Goal: Information Seeking & Learning: Learn about a topic

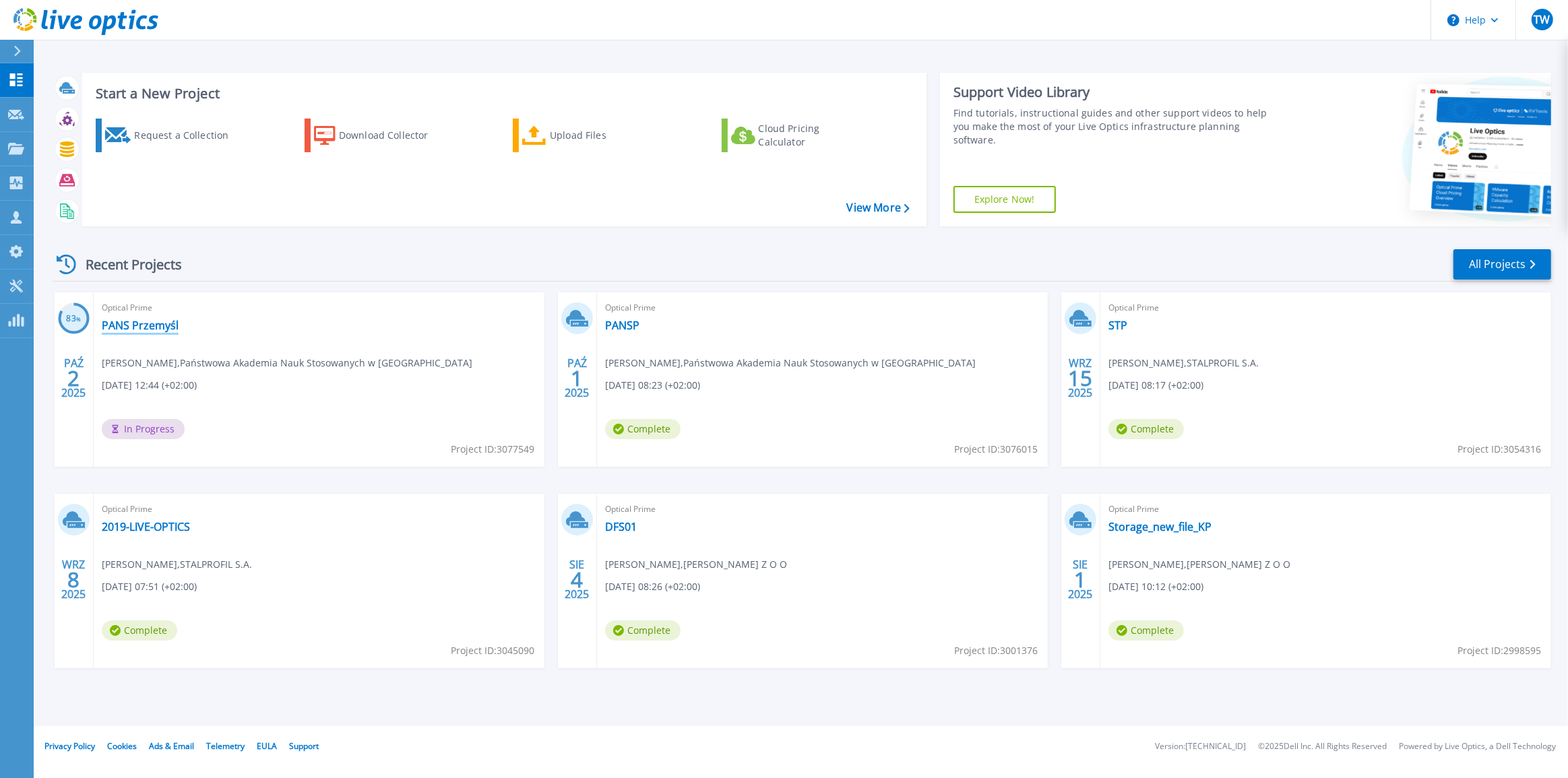
click at [161, 330] on link "PANS Przemyśl" at bounding box center [140, 325] width 77 height 14
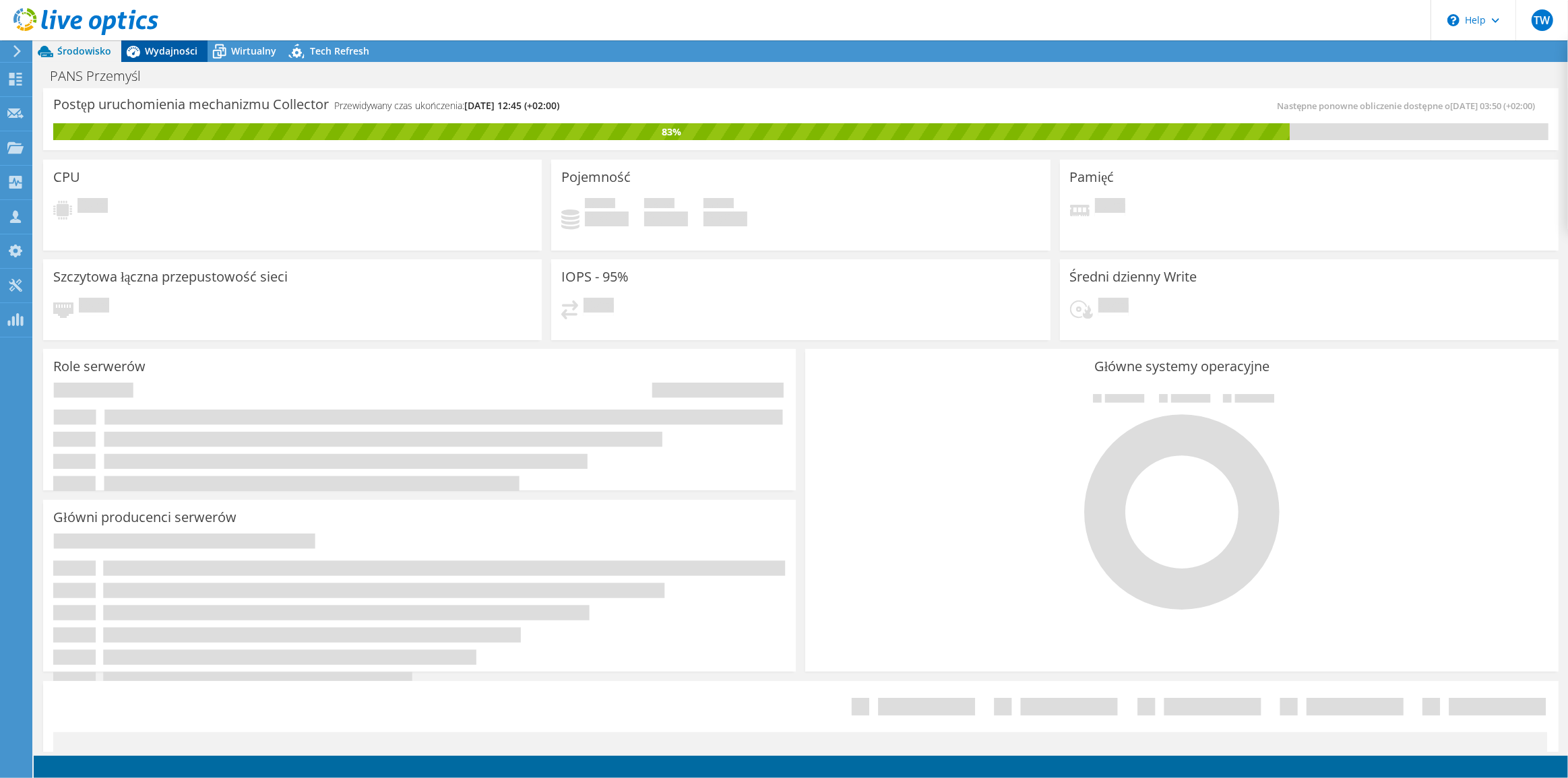
click at [181, 47] on span "Wydajności" at bounding box center [171, 51] width 52 height 13
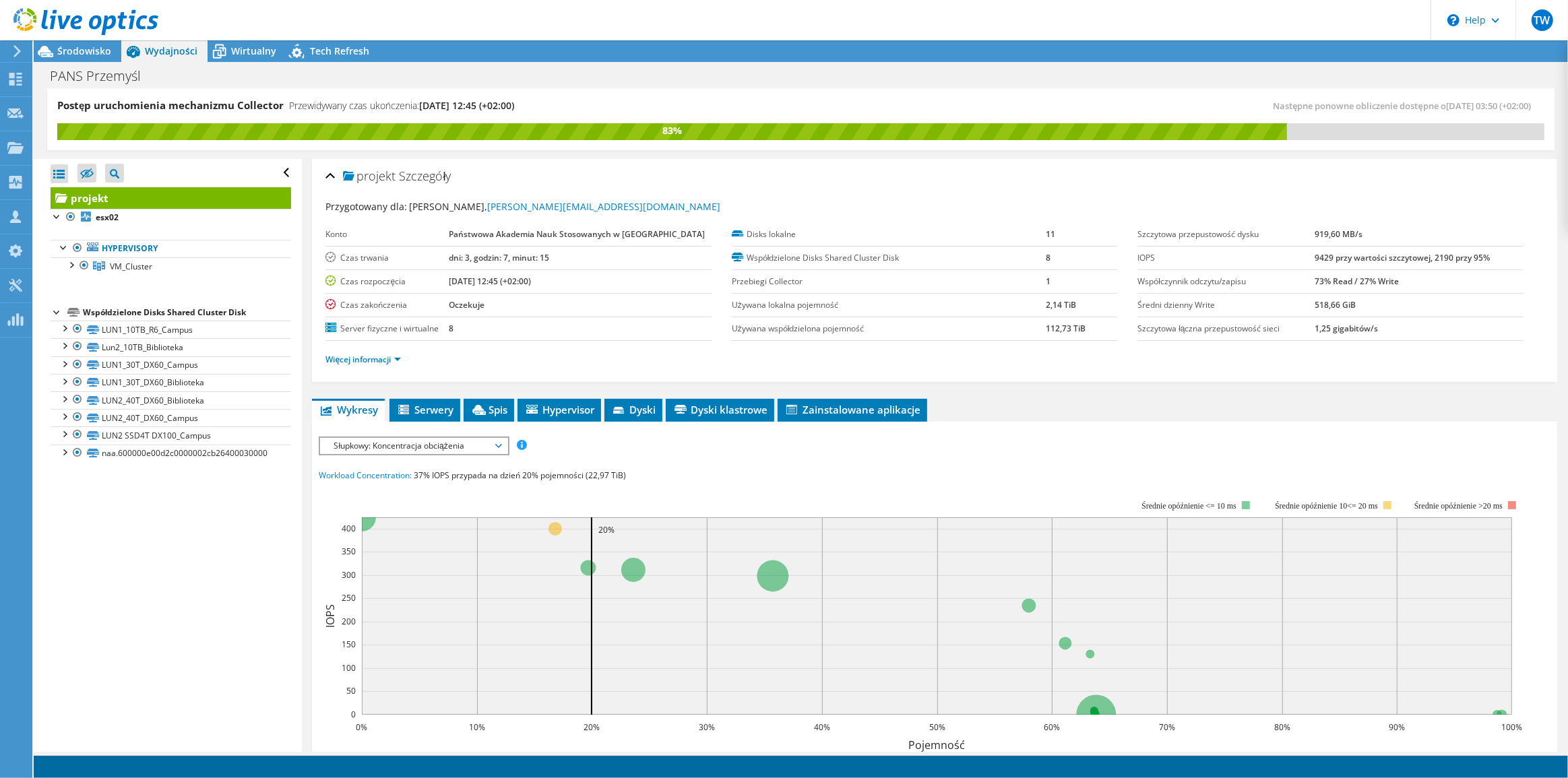
click at [386, 444] on span "Słupkowy: Koncentracja obciążenia" at bounding box center [413, 446] width 173 height 16
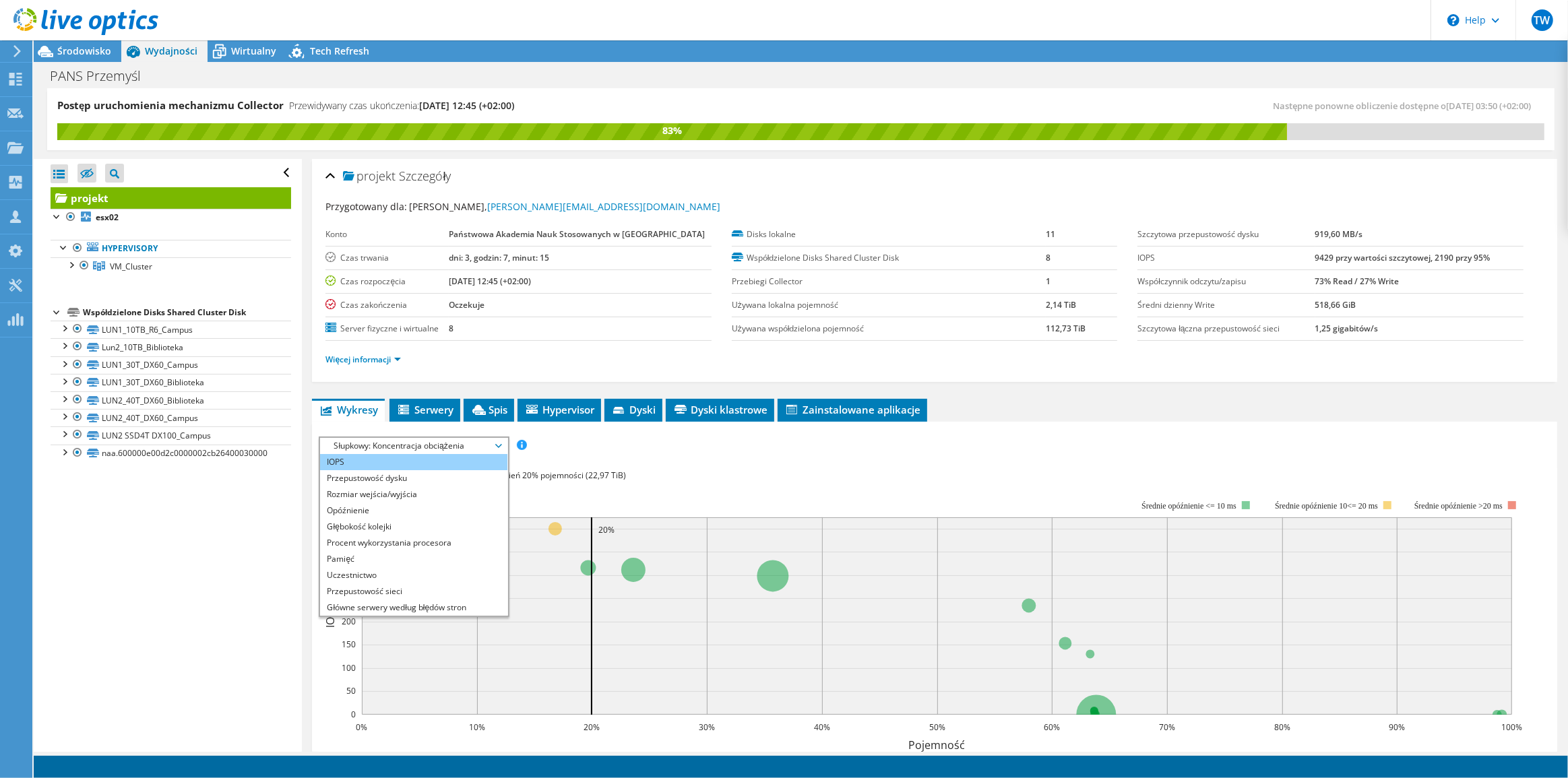
click at [363, 457] on li "IOPS" at bounding box center [413, 462] width 186 height 16
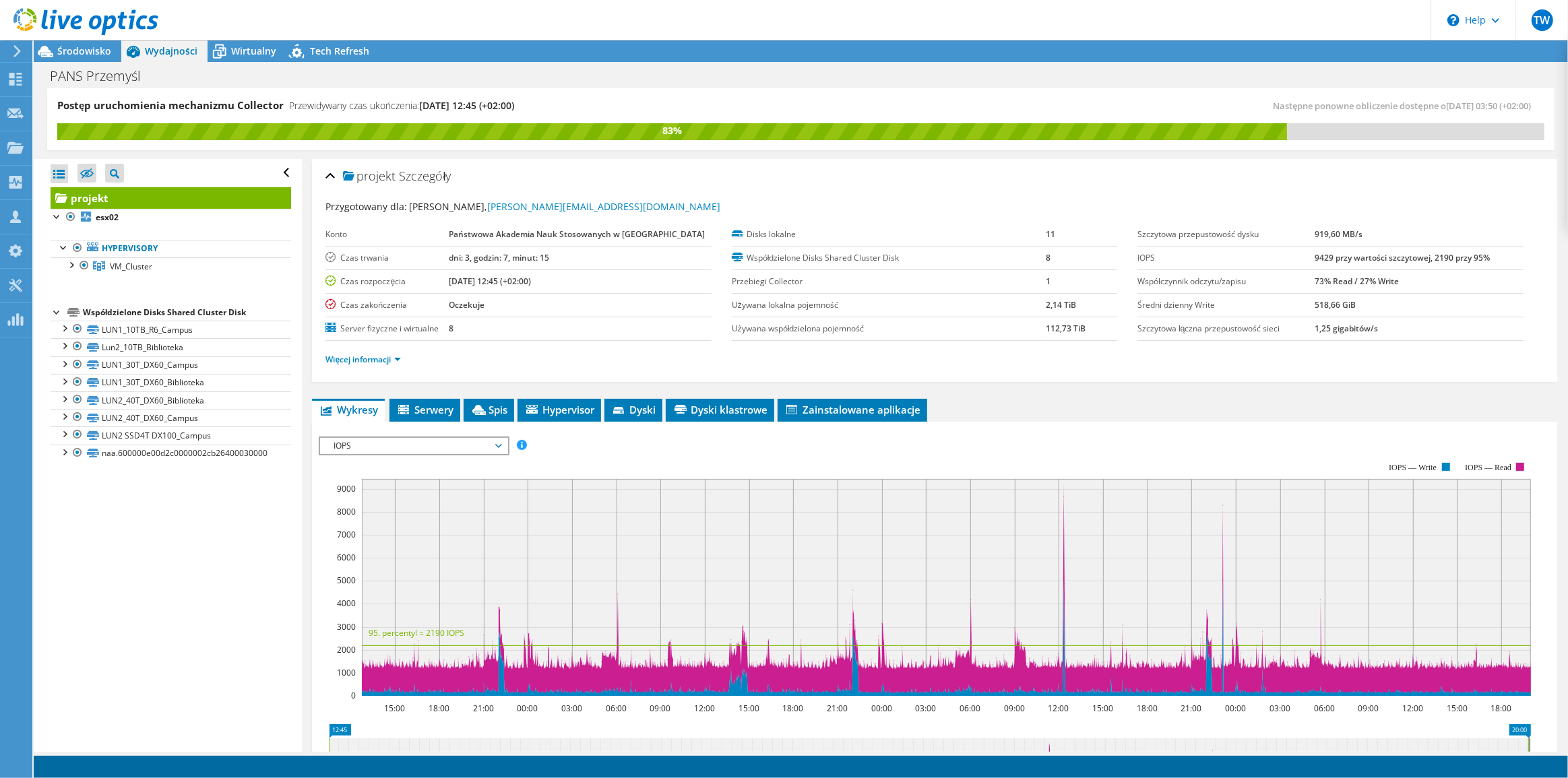
click at [413, 442] on span "IOPS" at bounding box center [413, 446] width 173 height 16
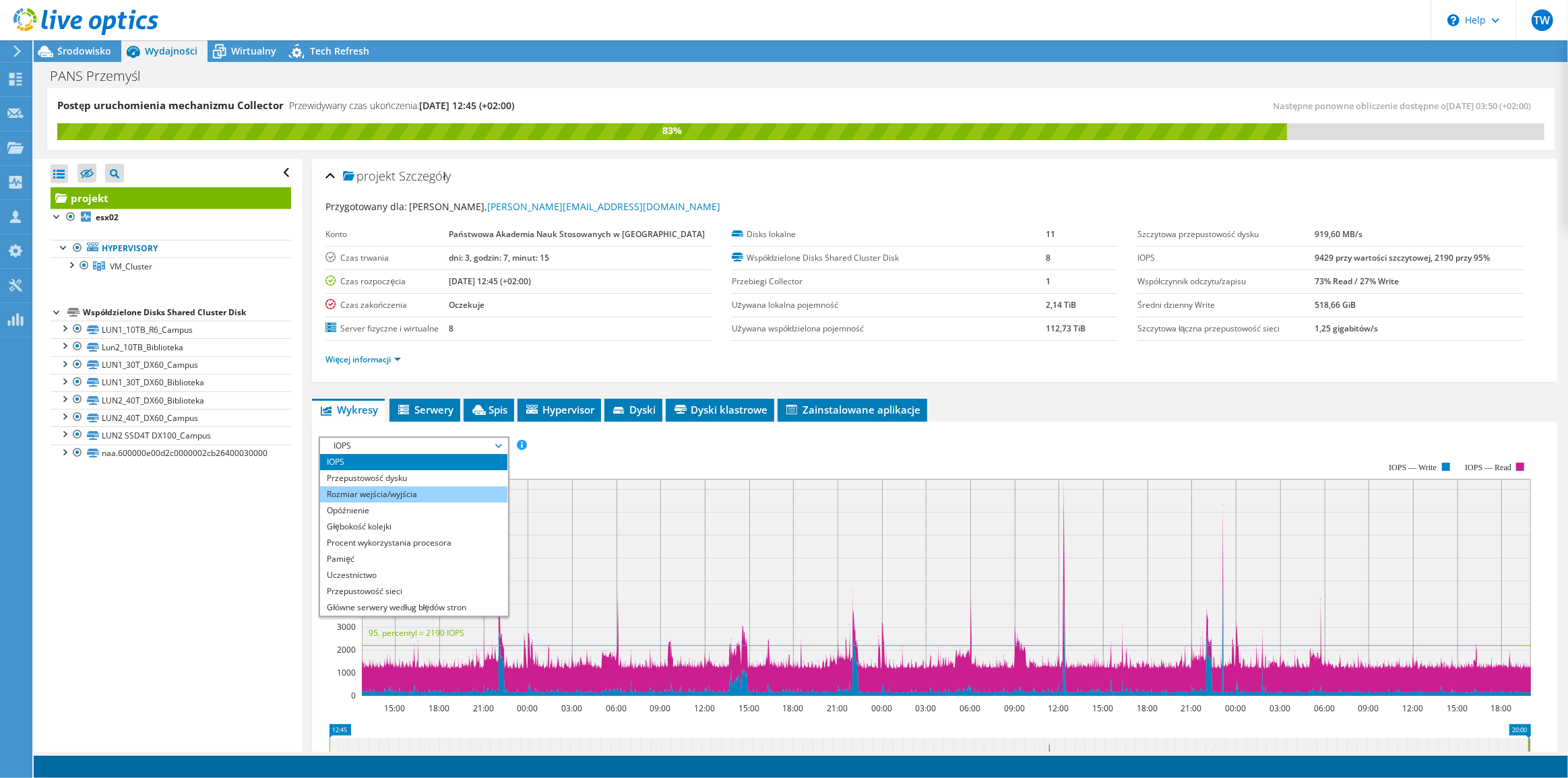
click at [387, 493] on li "Rozmiar wejścia/wyjścia" at bounding box center [413, 494] width 186 height 16
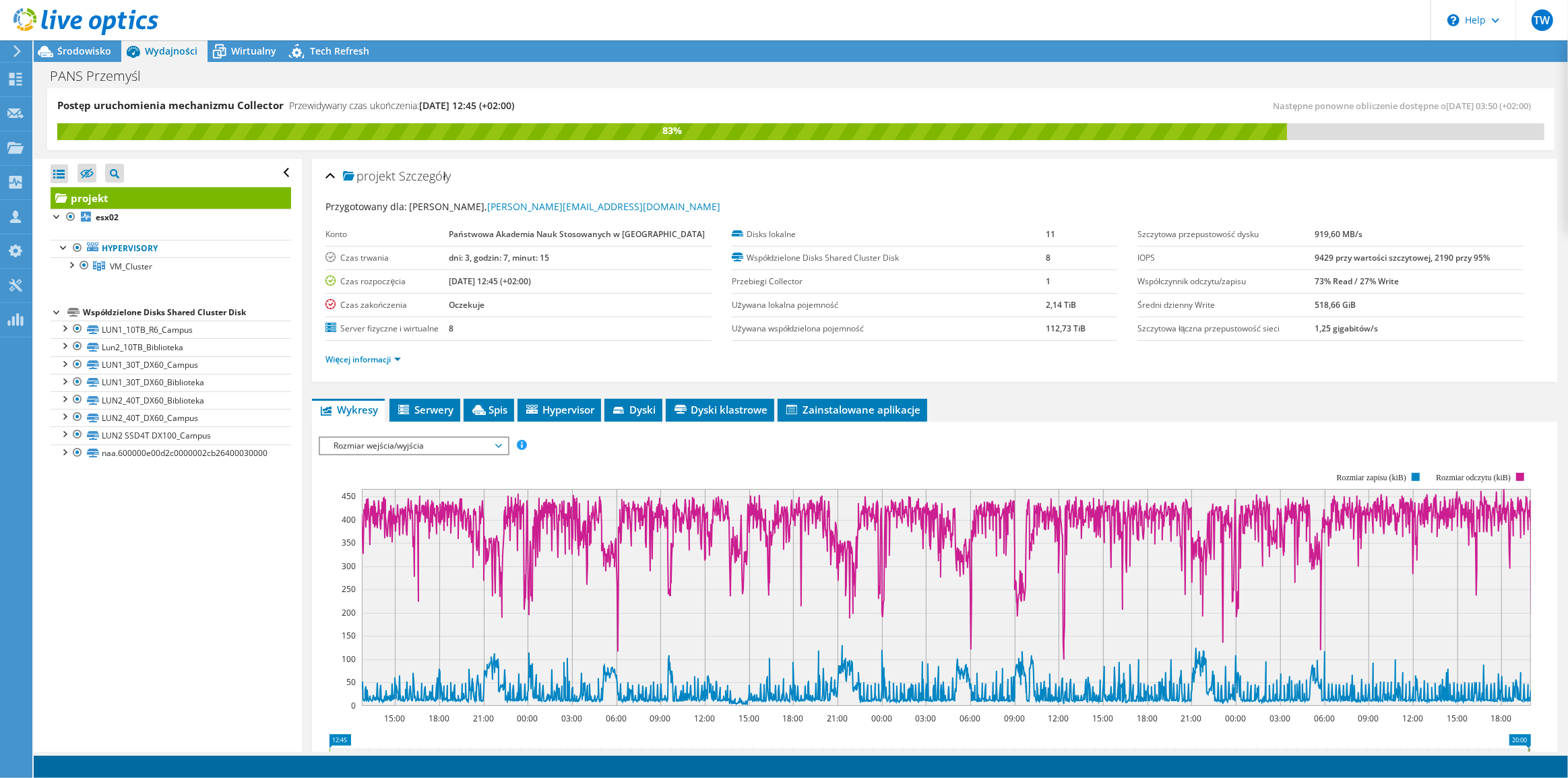
click at [421, 443] on span "Rozmiar wejścia/wyjścia" at bounding box center [413, 446] width 173 height 16
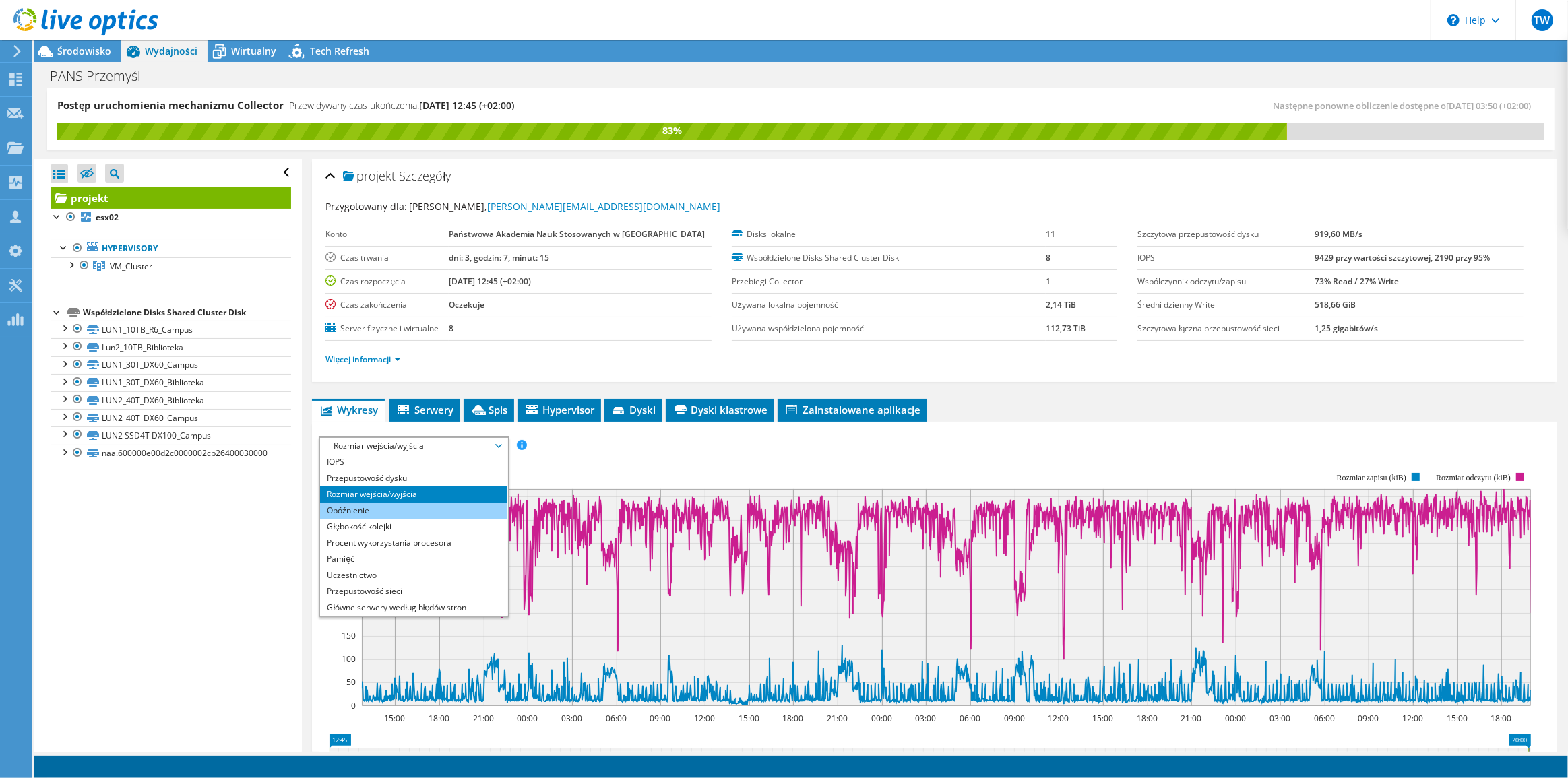
click at [381, 506] on li "Opóźnienie" at bounding box center [413, 510] width 186 height 16
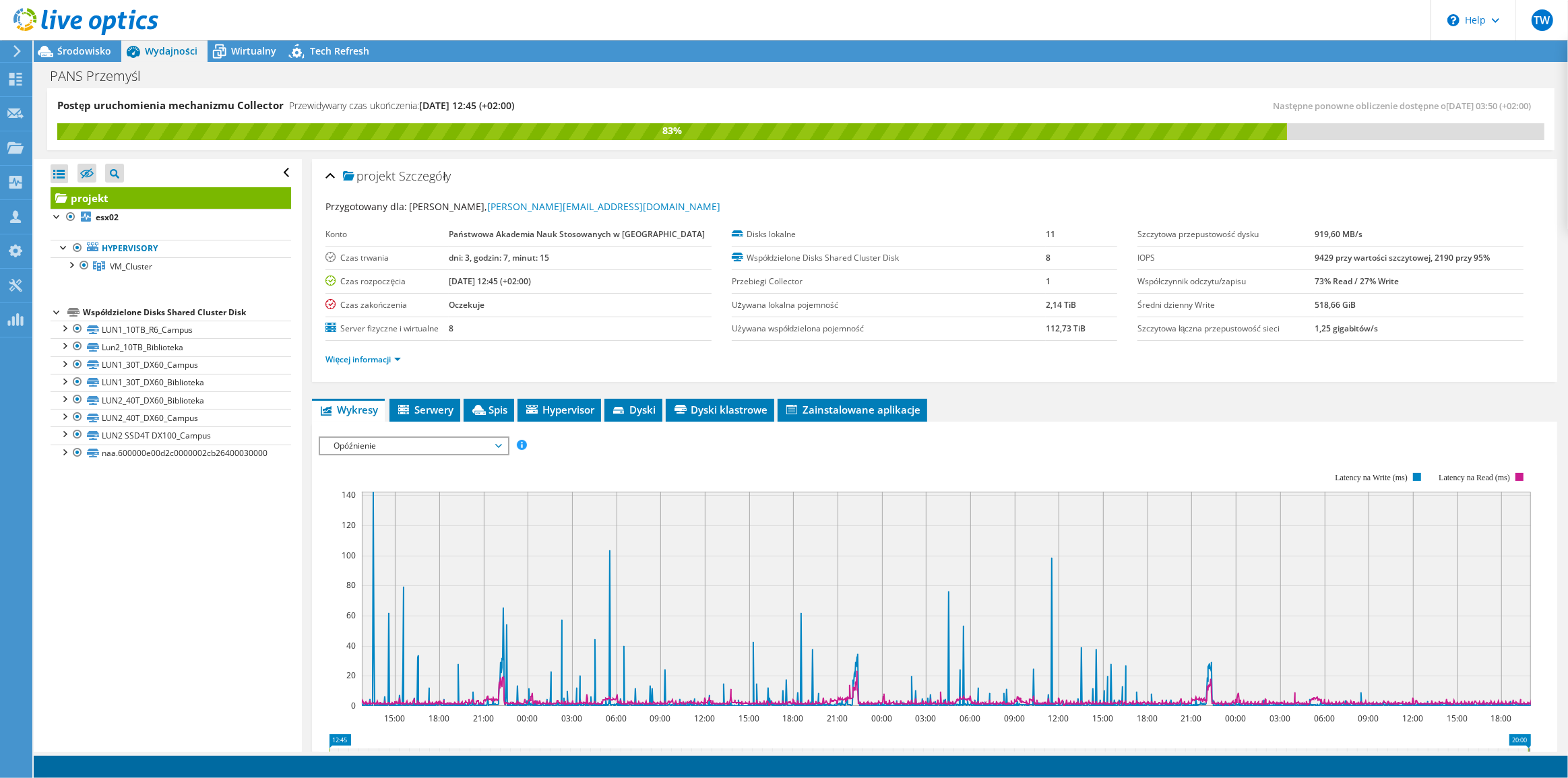
click at [435, 442] on span "Opóźnienie" at bounding box center [413, 446] width 173 height 16
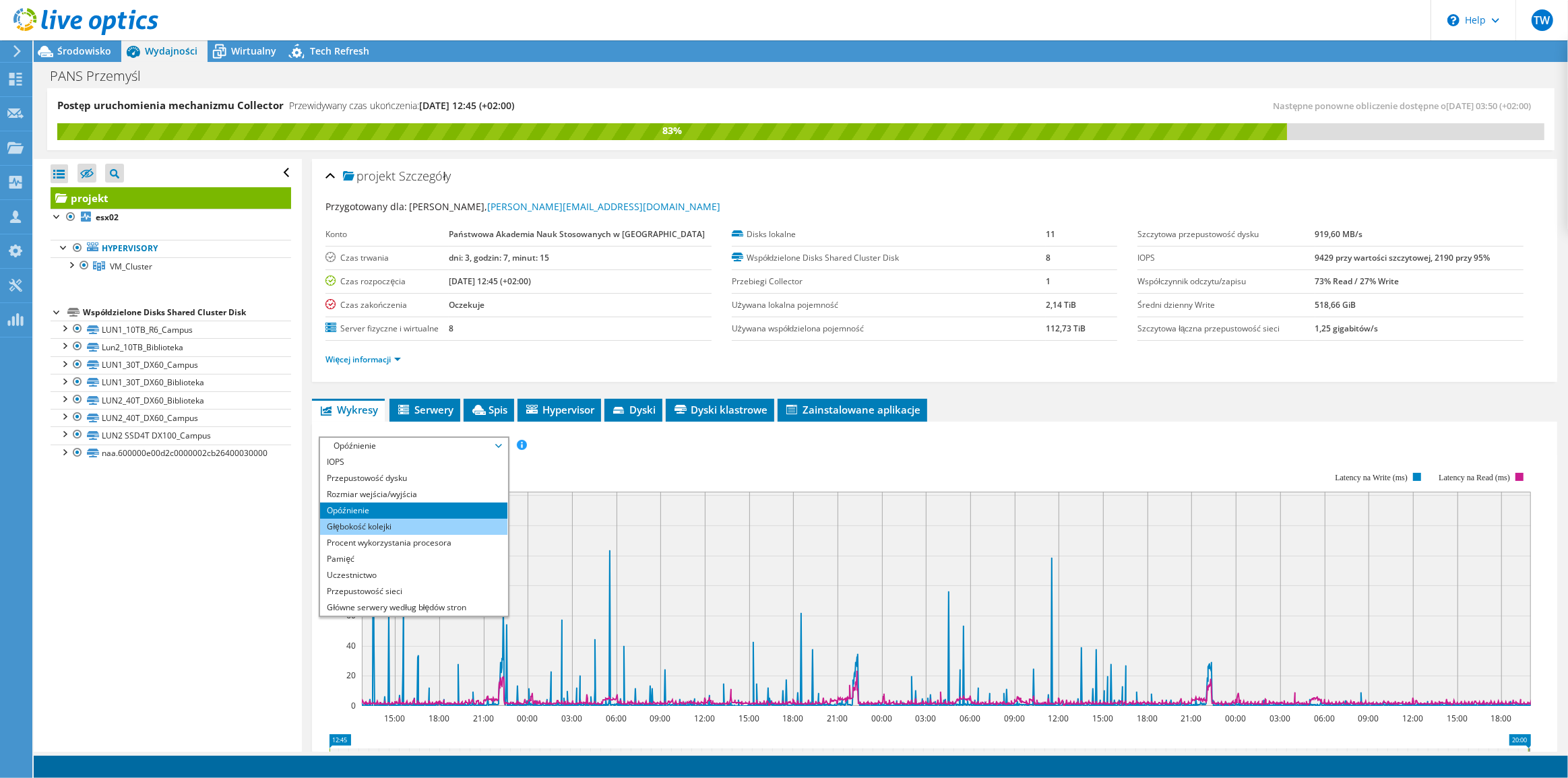
click at [391, 523] on li "Głębokość kolejki" at bounding box center [413, 527] width 186 height 16
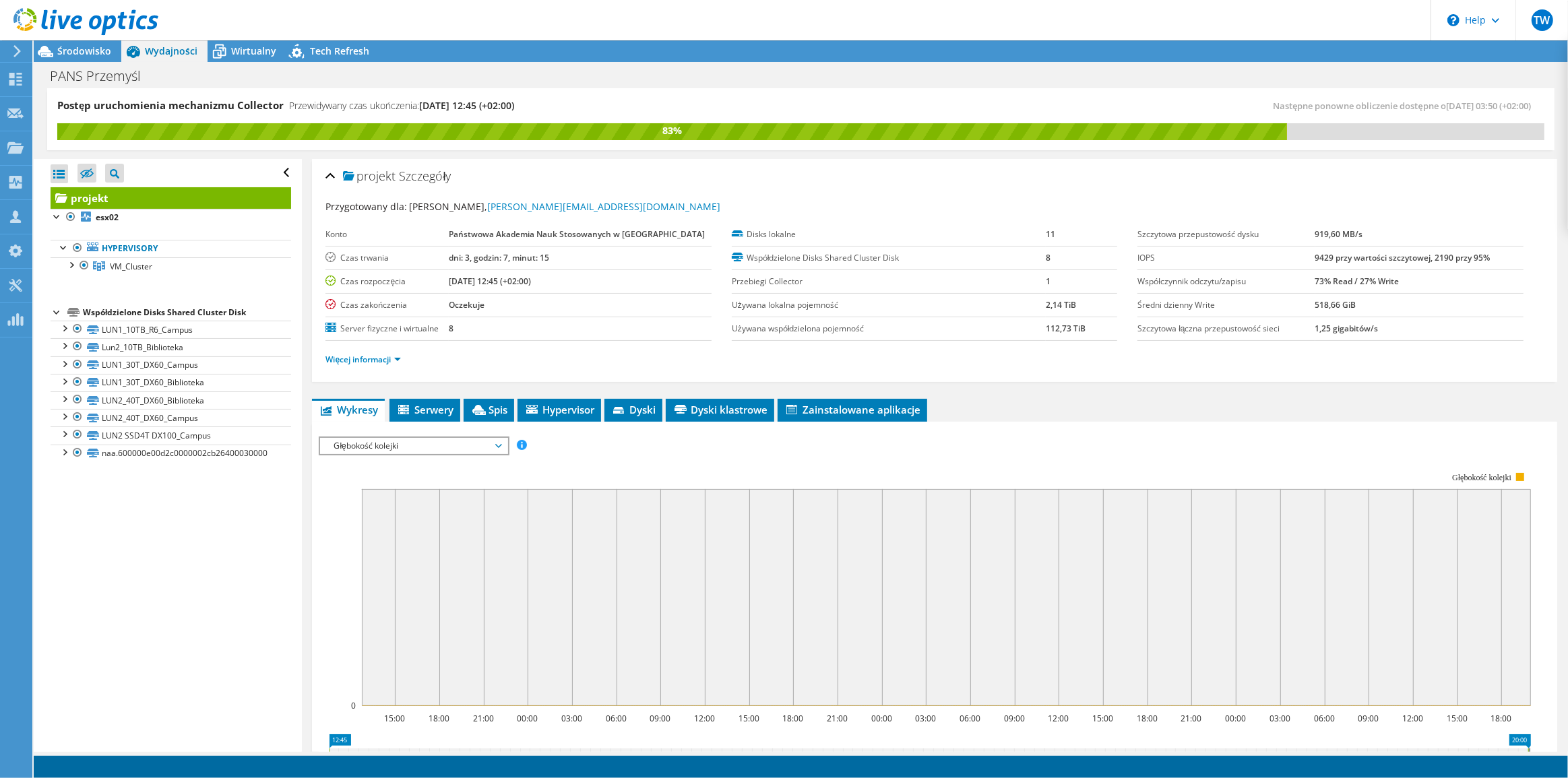
click at [418, 445] on span "Głębokość kolejki" at bounding box center [413, 446] width 173 height 16
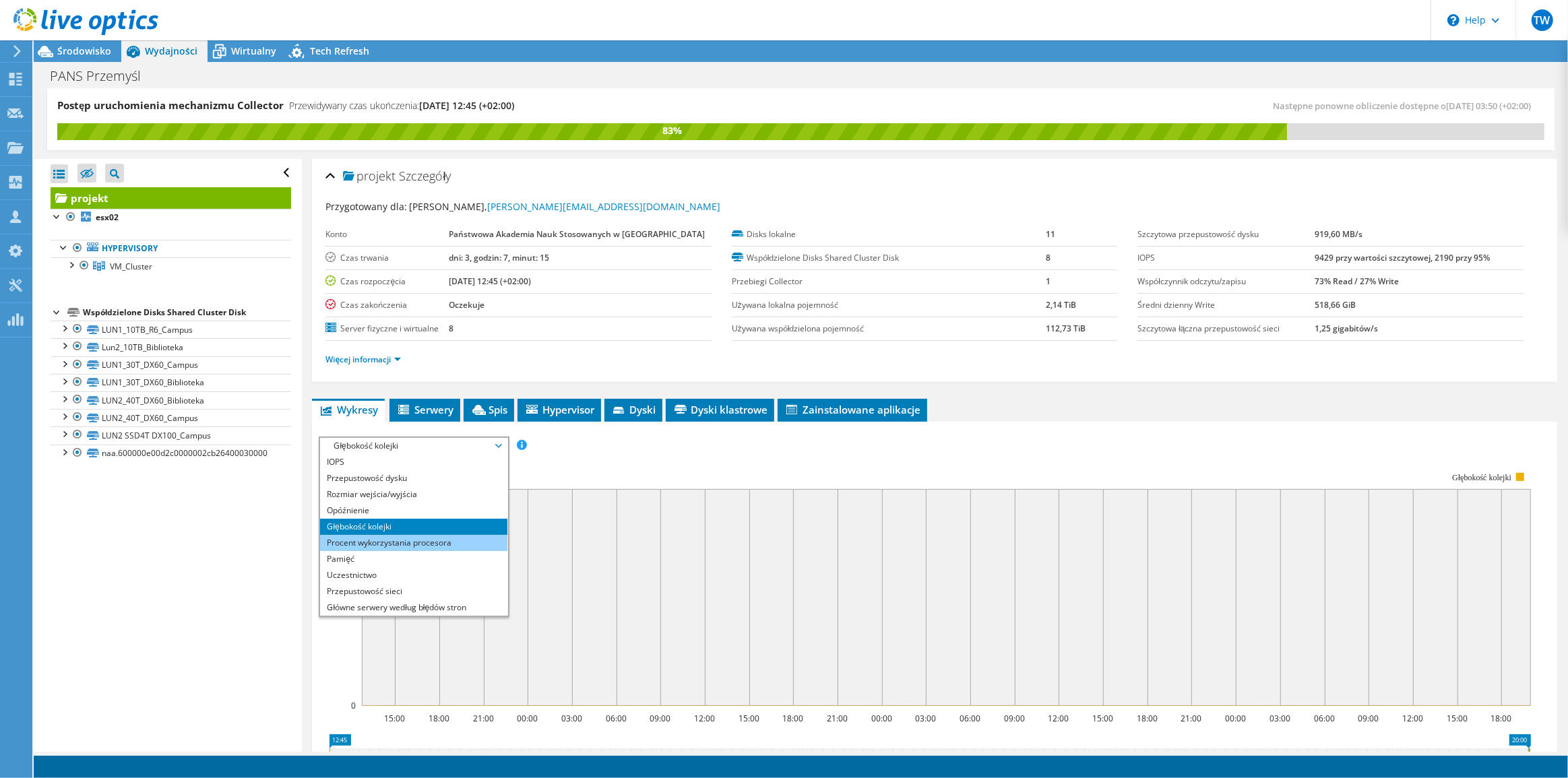
click at [397, 539] on li "Procent wykorzystania procesora" at bounding box center [413, 543] width 186 height 16
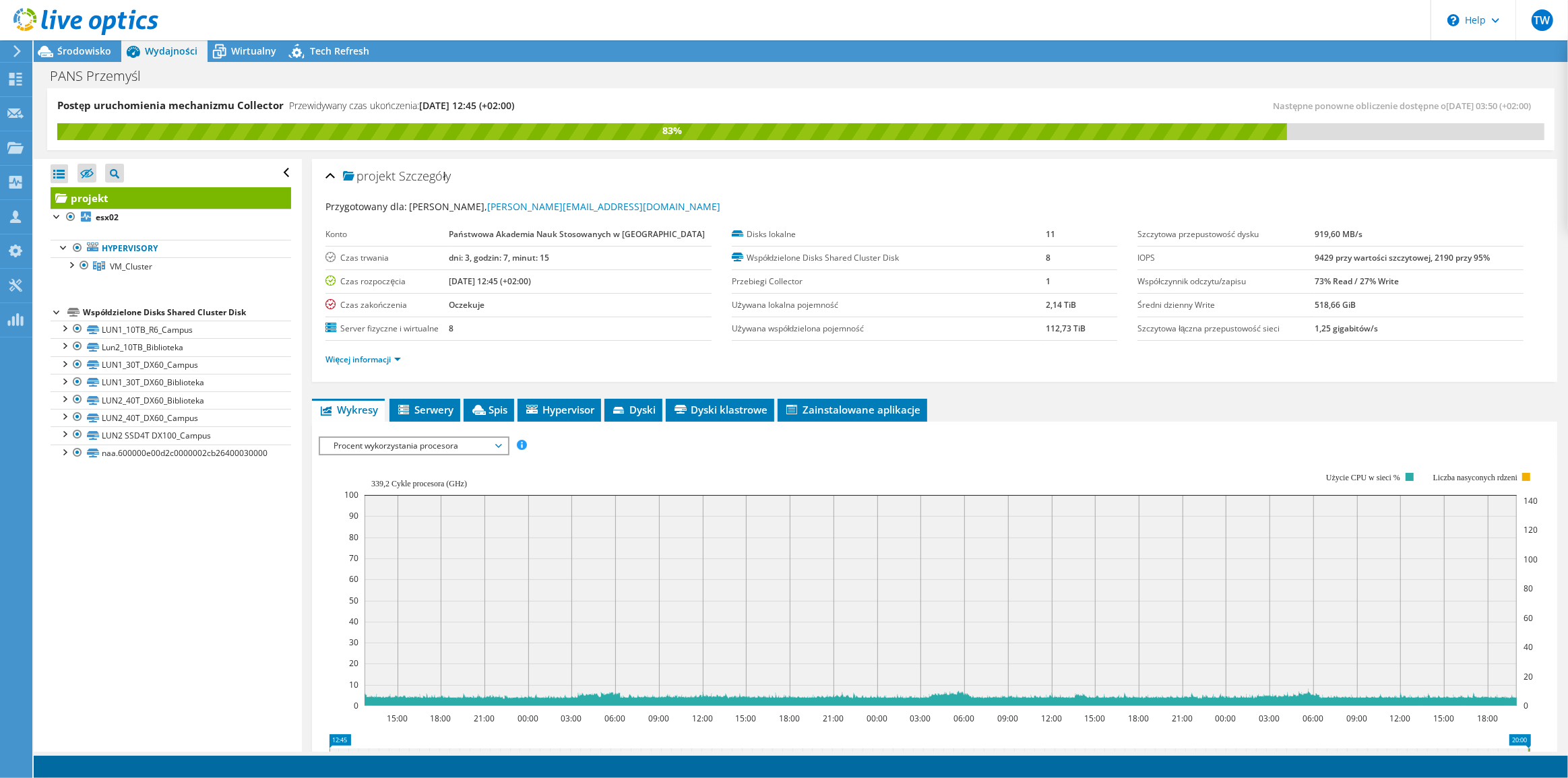
click at [404, 440] on span "Procent wykorzystania procesora" at bounding box center [413, 446] width 173 height 16
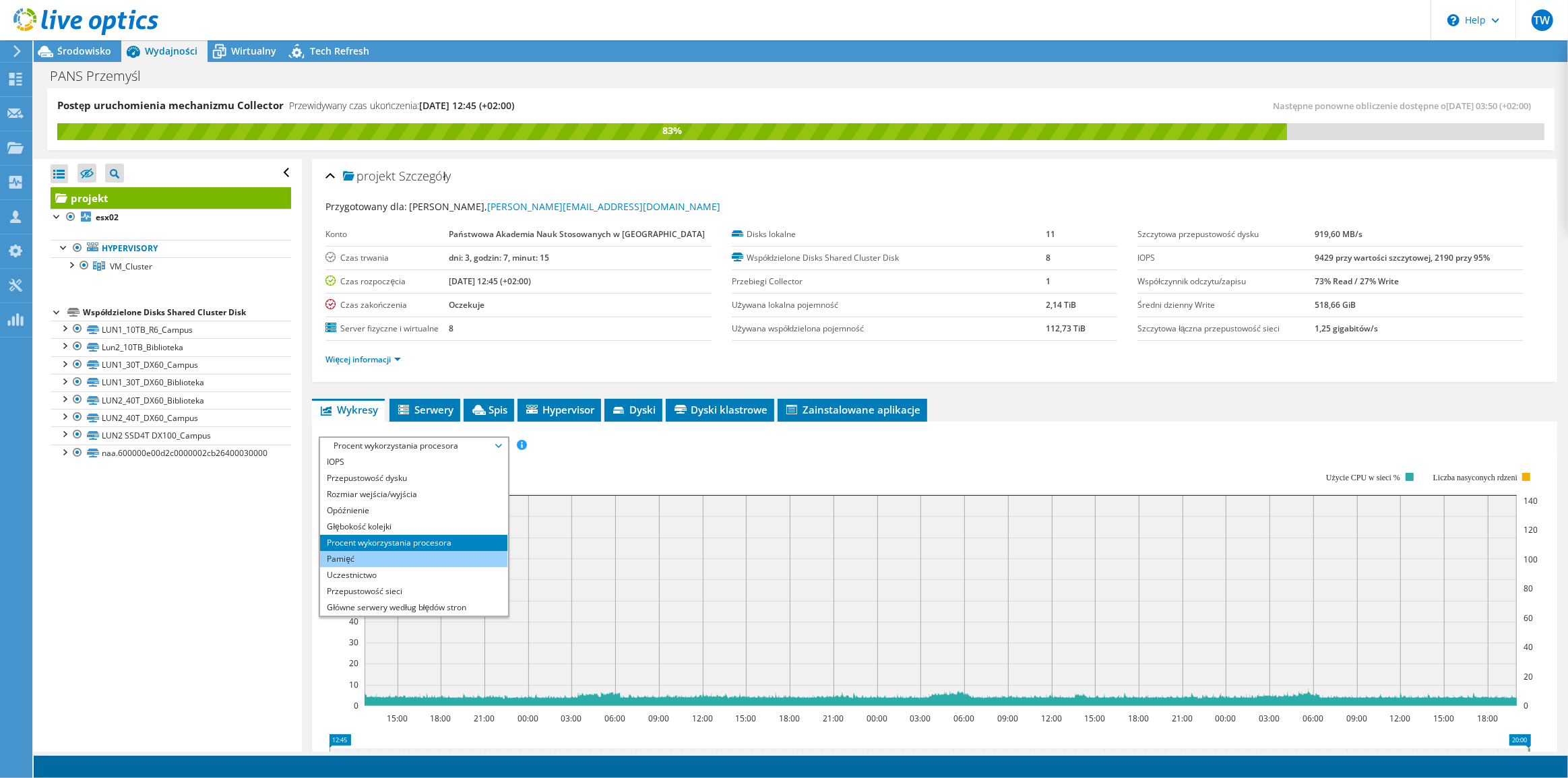
click at [357, 551] on li "Pamięć" at bounding box center [413, 559] width 186 height 16
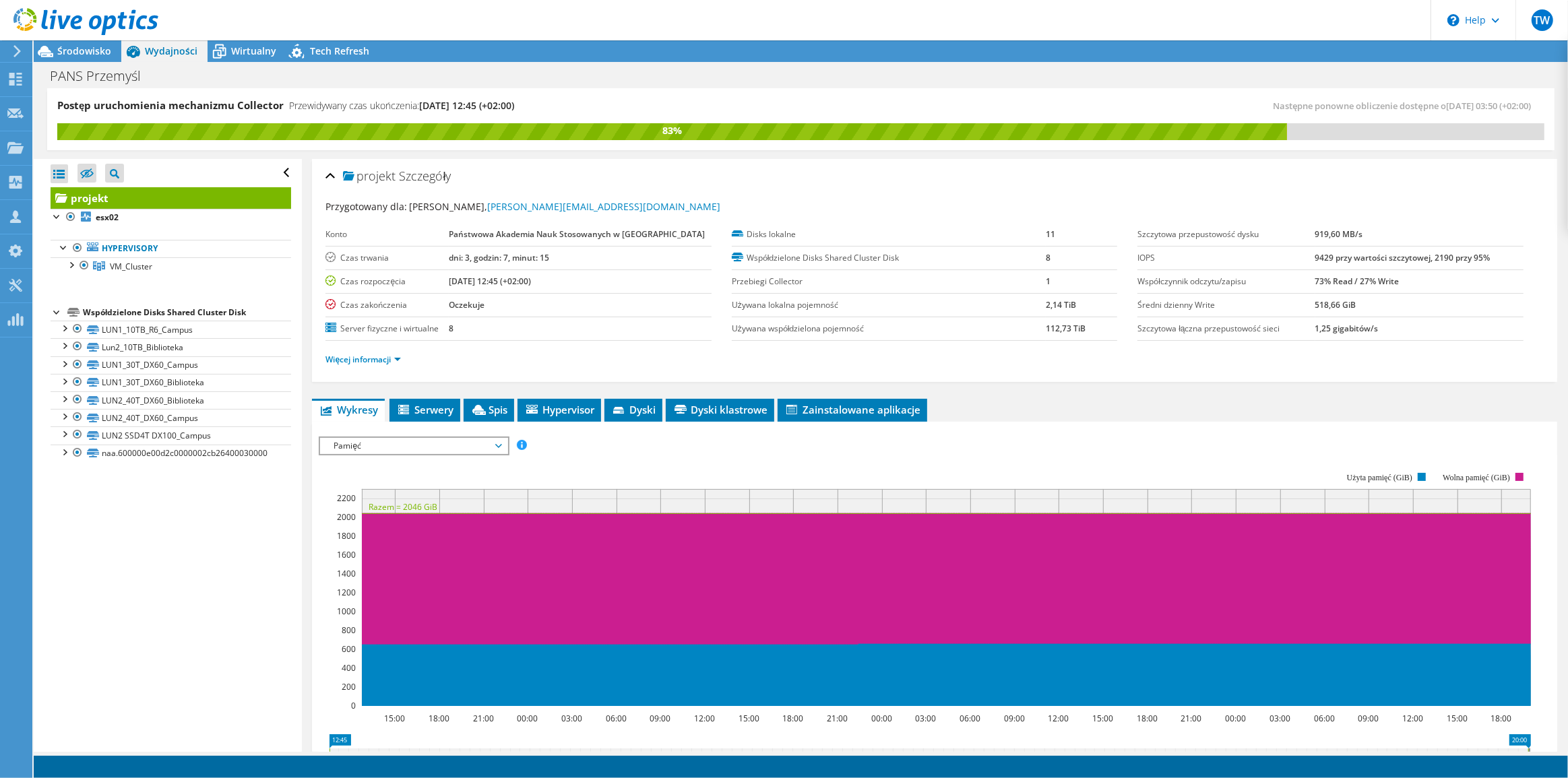
click at [498, 445] on span "Pamięć" at bounding box center [413, 446] width 173 height 16
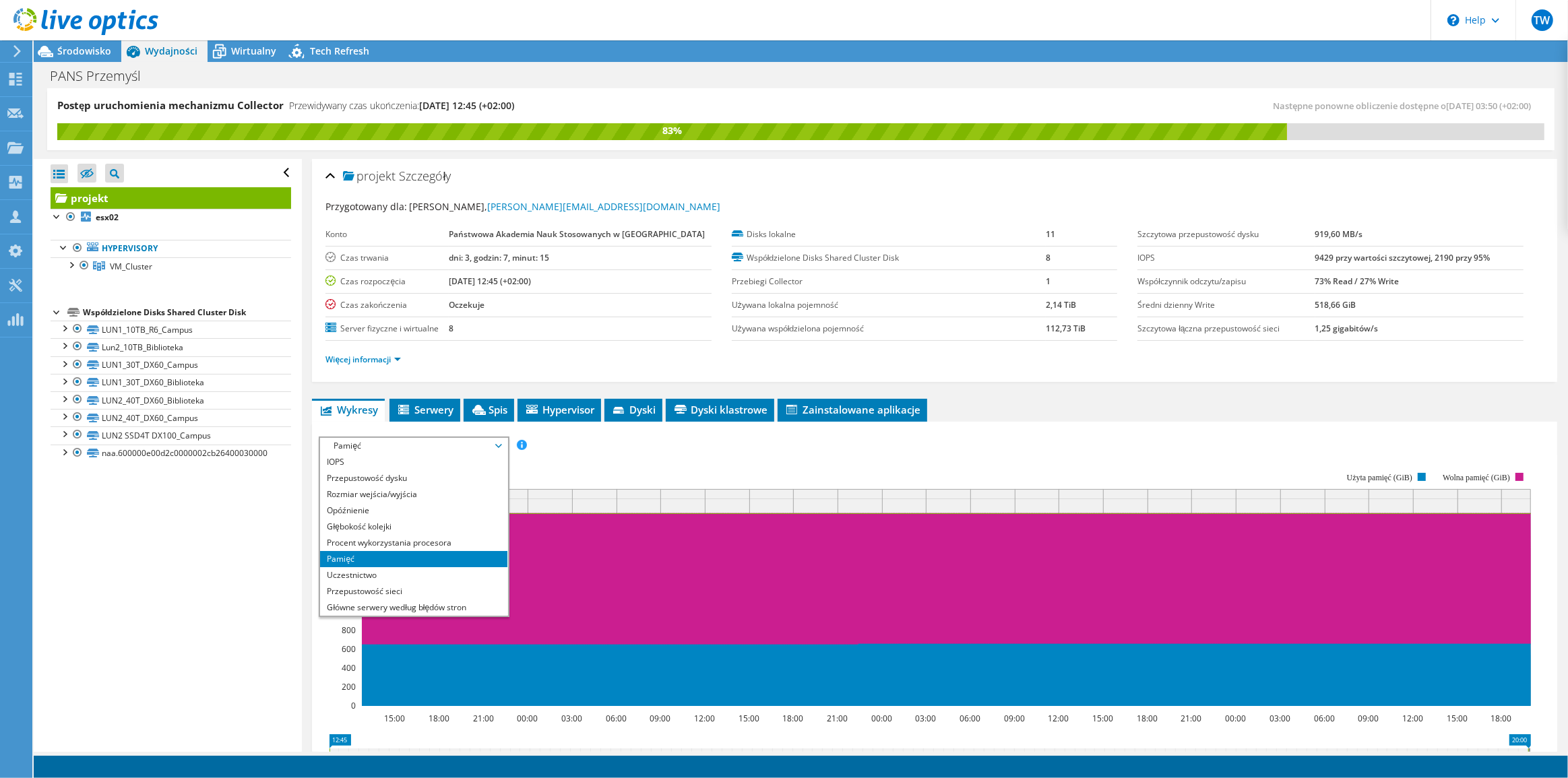
click at [277, 644] on div "Otwórz wszystkie Zamknij wszystko Ukryj wykluczone węzły Filtr drzewa projektu" at bounding box center [167, 455] width 267 height 592
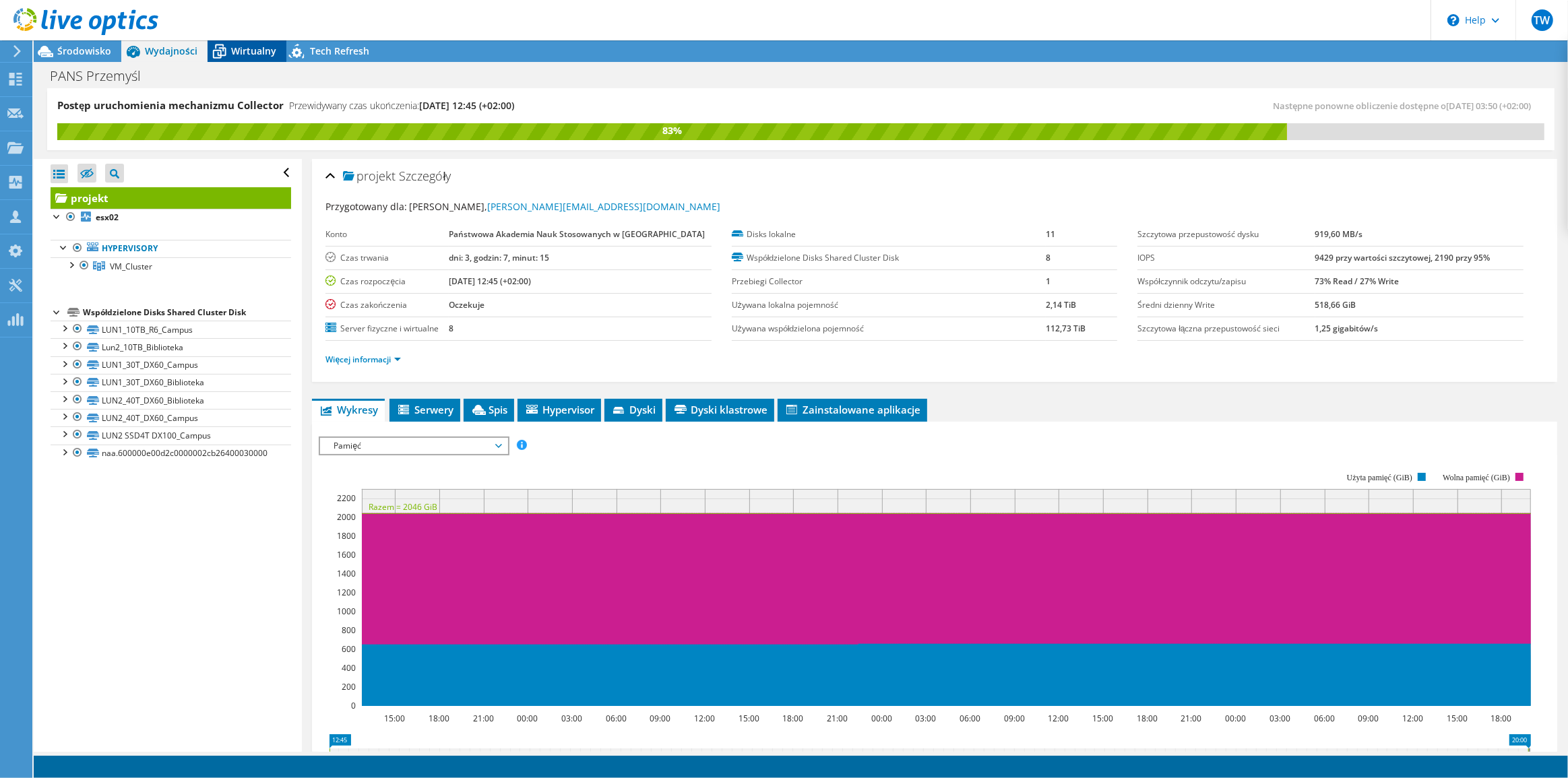
click at [248, 50] on span "Wirtualny" at bounding box center [253, 51] width 45 height 13
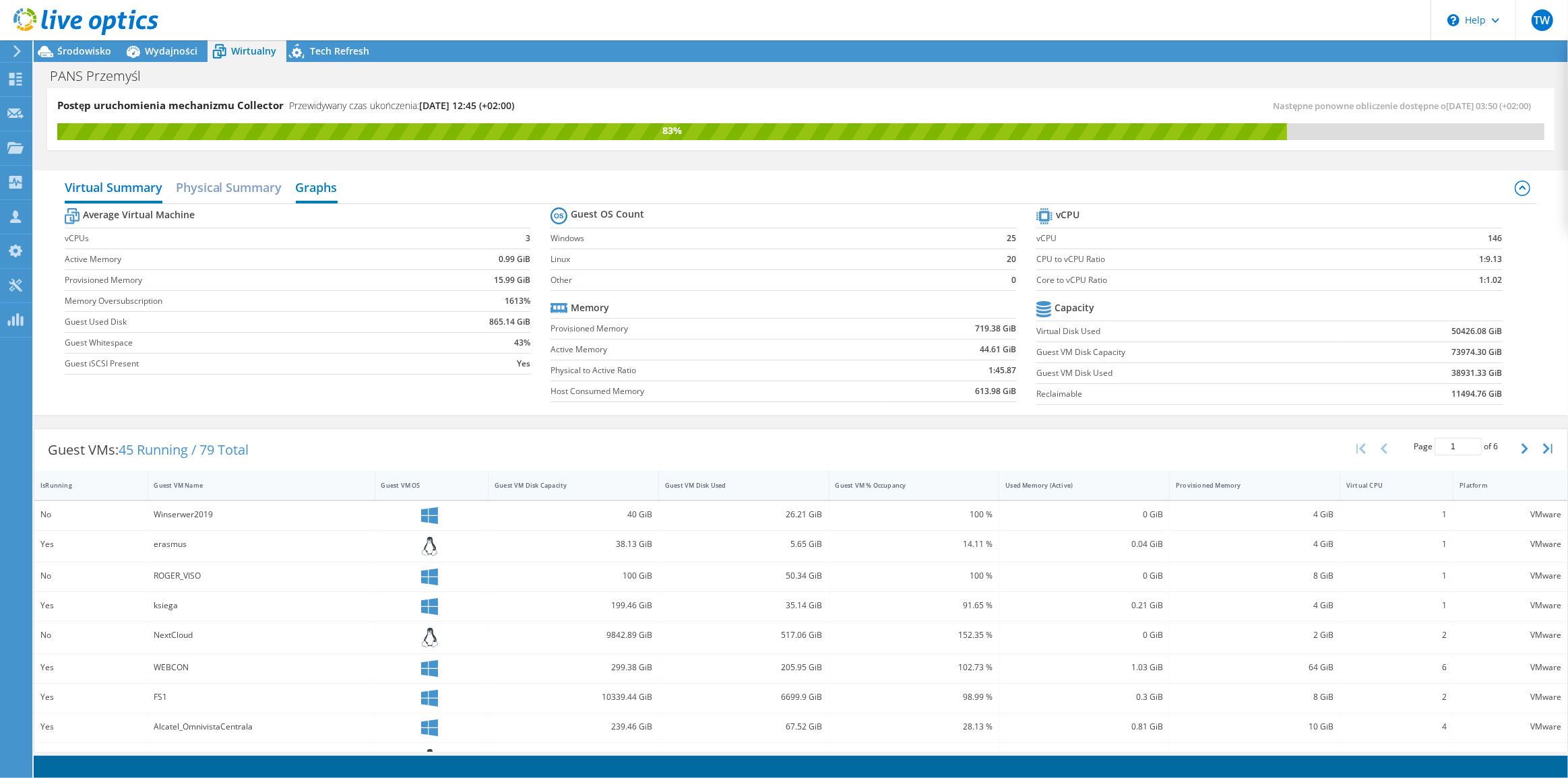
click at [330, 186] on h2 "Graphs" at bounding box center [316, 188] width 41 height 30
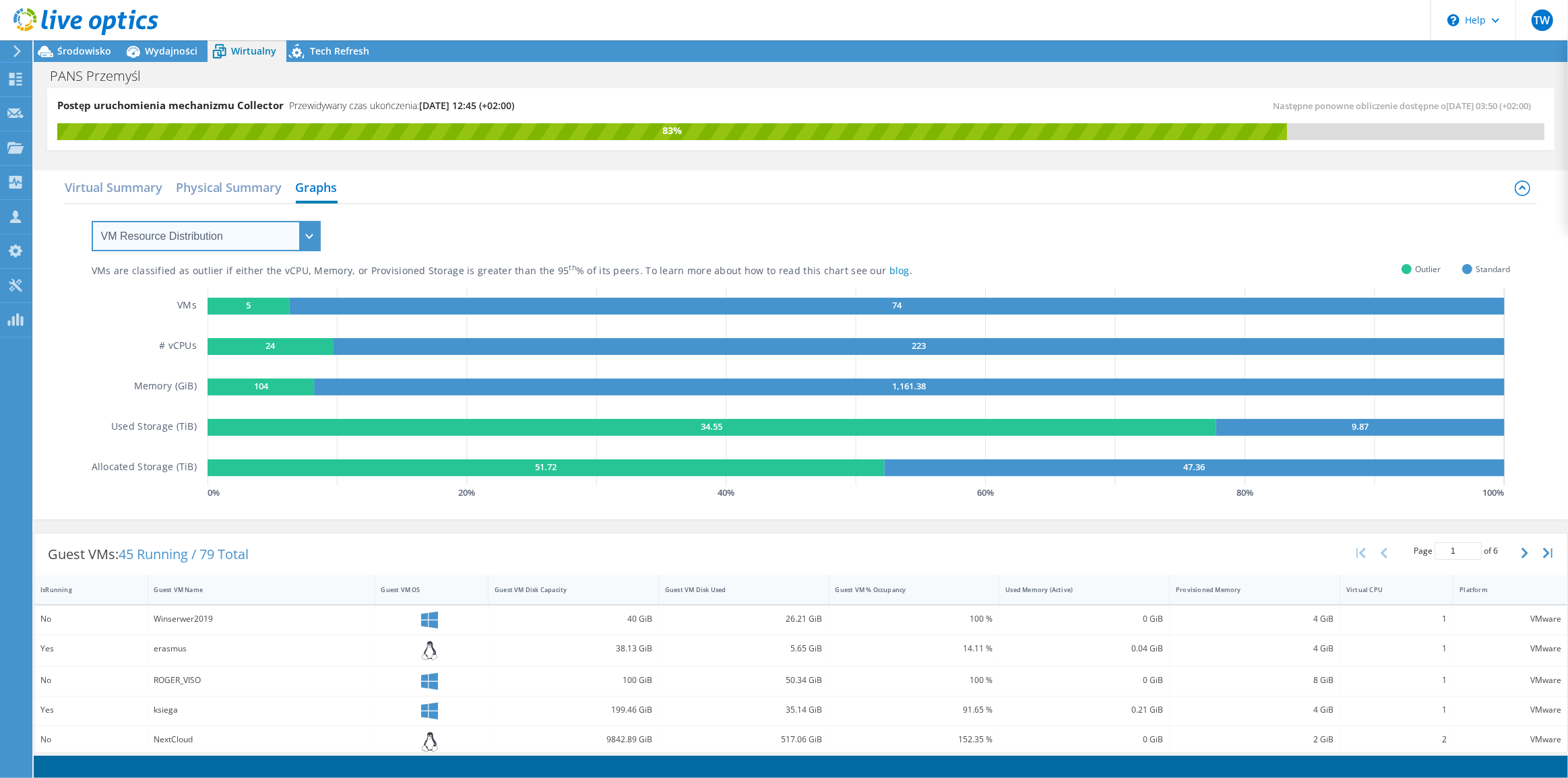
click at [229, 231] on select "VM Resource Distribution Provisioning Contrast Over Provisioning" at bounding box center [206, 237] width 229 height 31
select select "Over Provisioning"
click at [92, 221] on select "VM Resource Distribution Provisioning Contrast Over Provisioning" at bounding box center [206, 237] width 229 height 31
